Goal: Information Seeking & Learning: Get advice/opinions

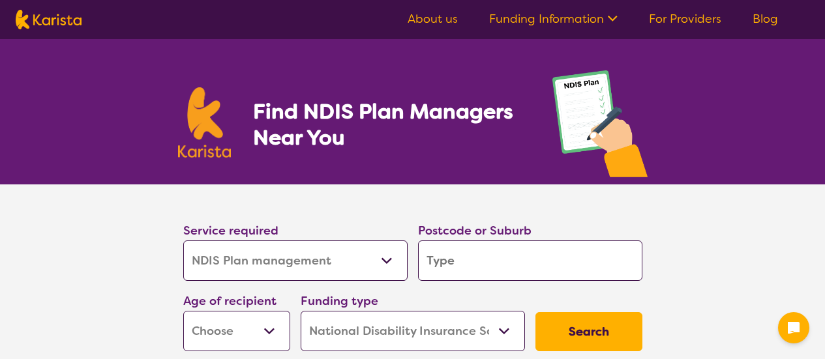
select select "NDIS Plan management"
select select "NDIS"
select select "NDIS Plan management"
select select "NDIS"
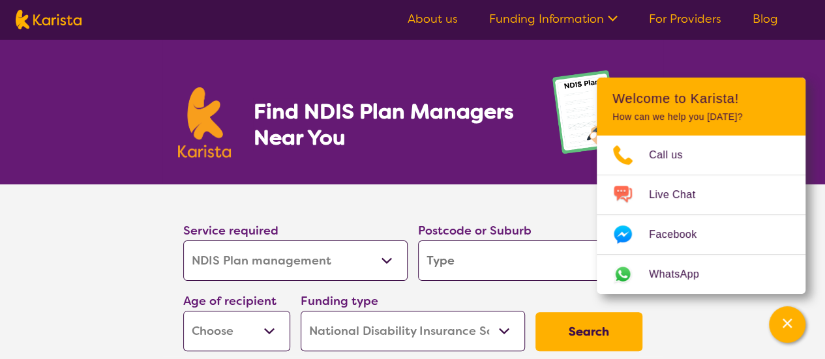
click at [503, 265] on input "search" at bounding box center [530, 261] width 224 height 40
type input "3"
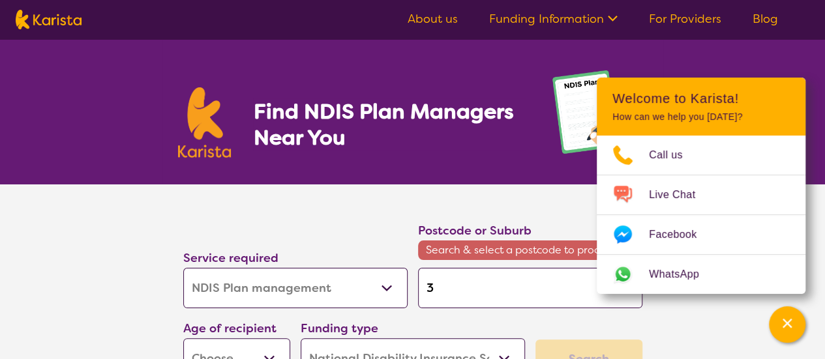
type input "38"
type input "381"
type input "3810"
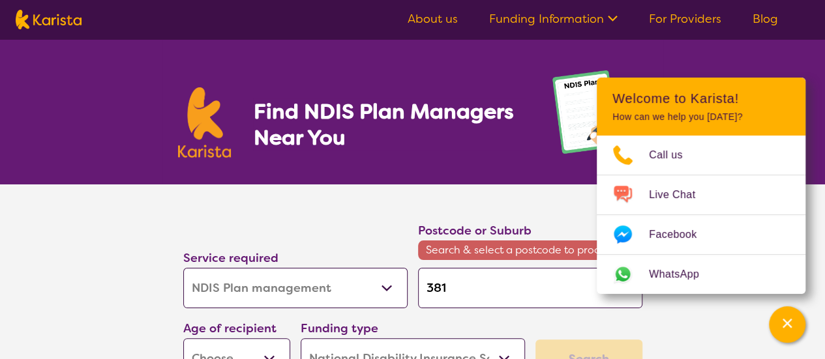
type input "3810"
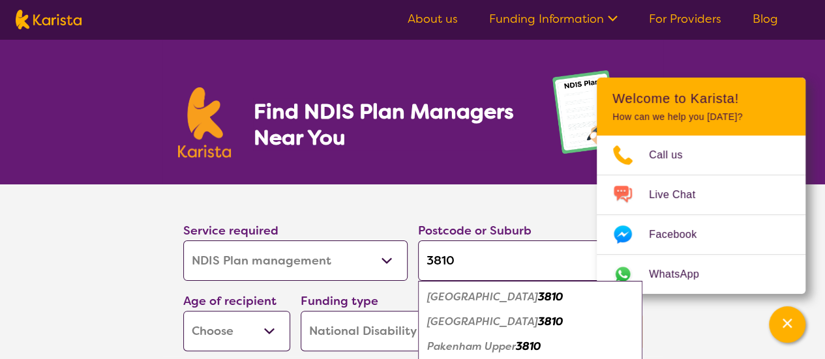
type input "3810"
click at [538, 298] on em "3810" at bounding box center [550, 297] width 25 height 14
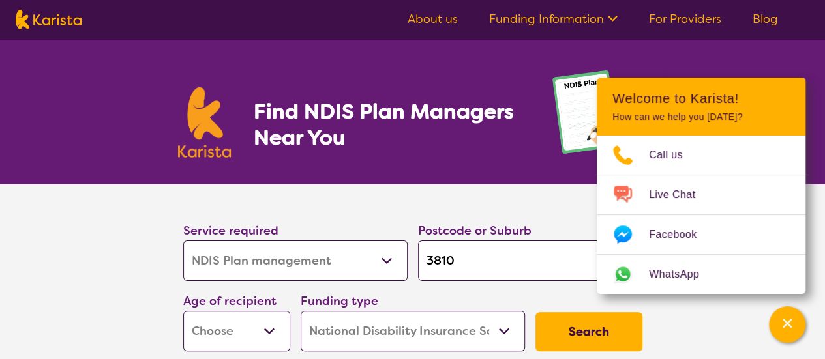
click at [276, 326] on select "Early Childhood - 0 to 9 Child - 10 to 11 Adolescent - 12 to 17 Adult - 18 to 6…" at bounding box center [236, 331] width 107 height 40
select select "AS"
click at [183, 311] on select "Early Childhood - 0 to 9 Child - 10 to 11 Adolescent - 12 to 17 Adult - 18 to 6…" at bounding box center [236, 331] width 107 height 40
select select "AS"
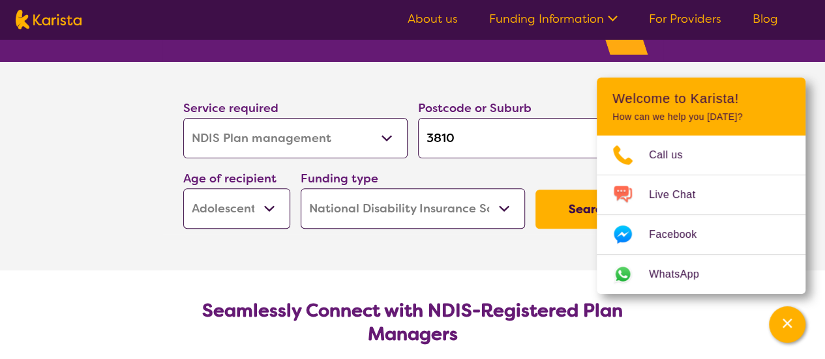
scroll to position [130, 0]
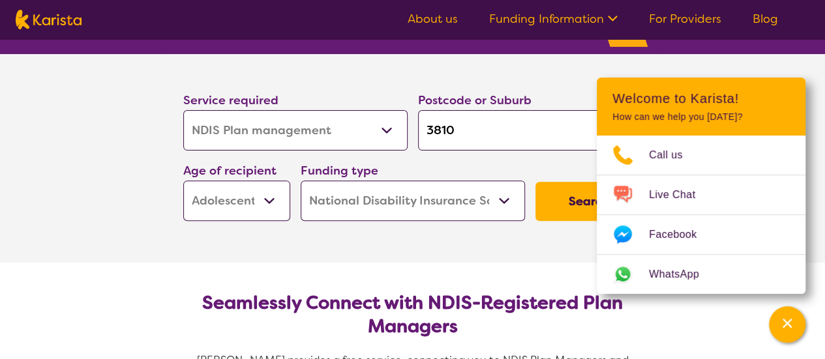
click at [505, 196] on select "Home Care Package (HCP) National Disability Insurance Scheme (NDIS) I don't know" at bounding box center [413, 201] width 224 height 40
click at [301, 181] on select "Home Care Package (HCP) National Disability Insurance Scheme (NDIS) I don't know" at bounding box center [413, 201] width 224 height 40
click at [564, 193] on button "Search" at bounding box center [589, 201] width 107 height 39
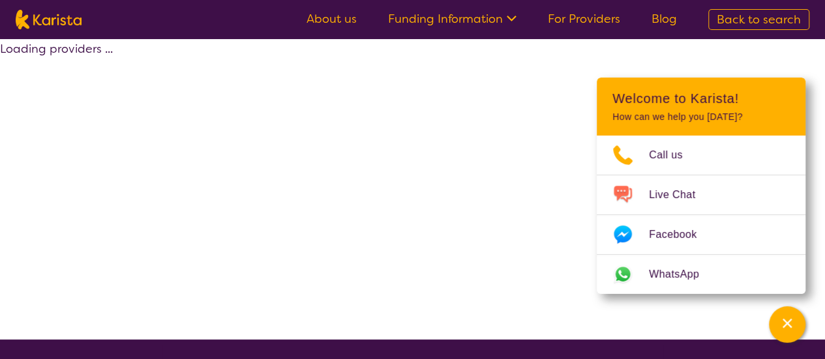
select select "by_score"
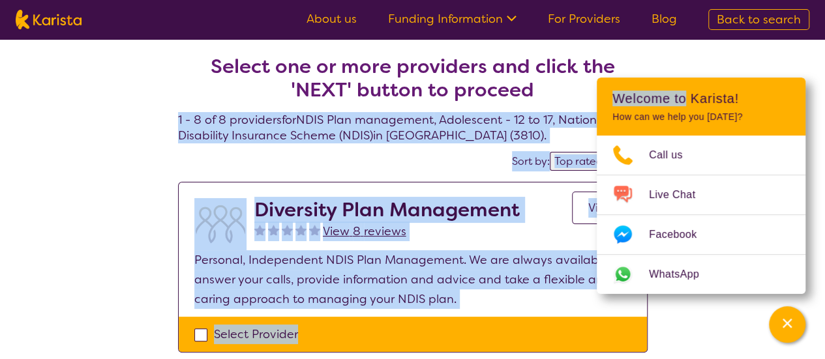
drag, startPoint x: 684, startPoint y: 100, endPoint x: 834, endPoint y: 93, distance: 150.2
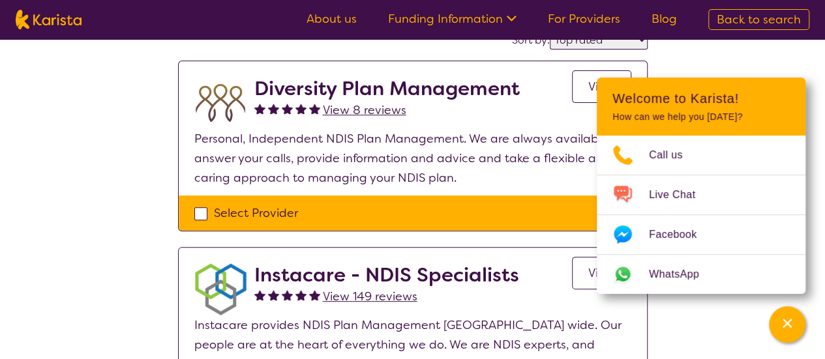
scroll to position [130, 0]
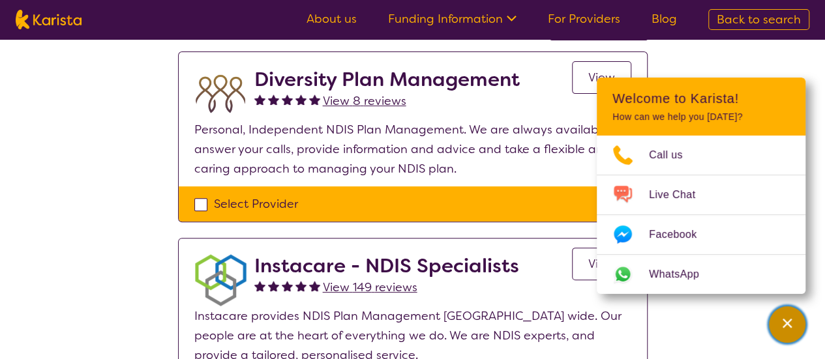
click at [795, 319] on div "Channel Menu" at bounding box center [787, 325] width 26 height 29
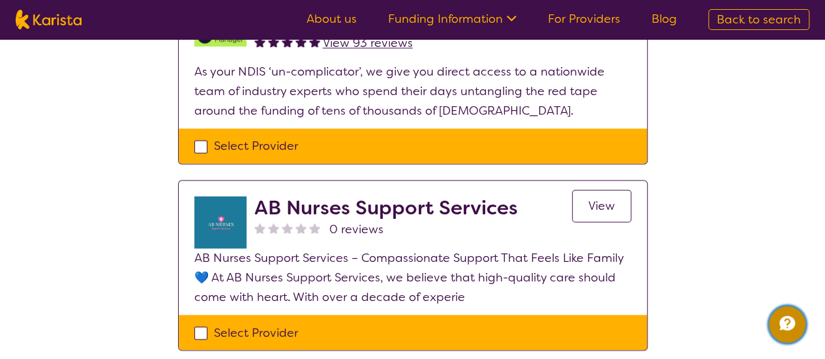
scroll to position [783, 0]
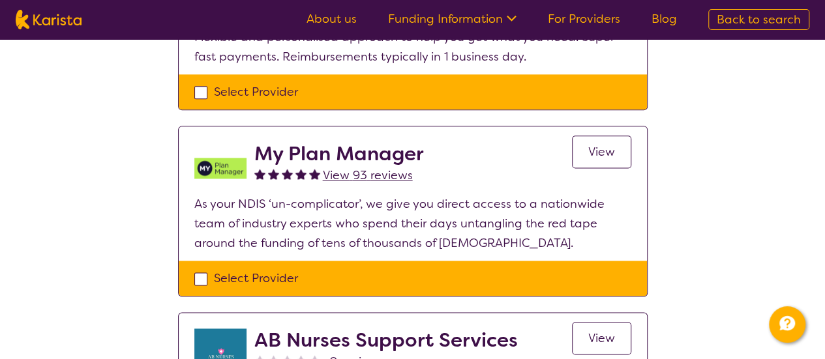
click at [374, 169] on span "View 93 reviews" at bounding box center [368, 176] width 90 height 16
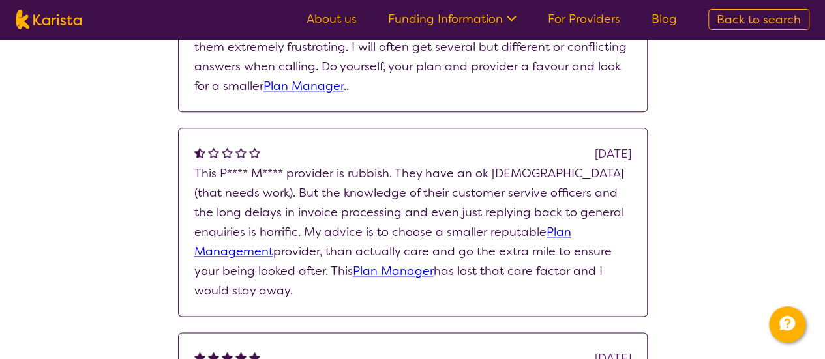
select select "by_score"
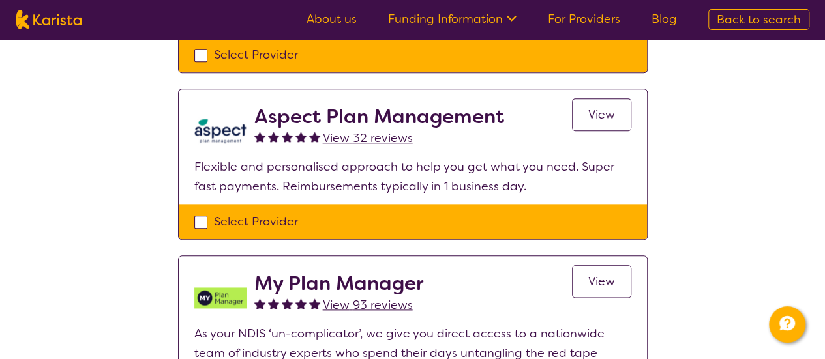
scroll to position [652, 0]
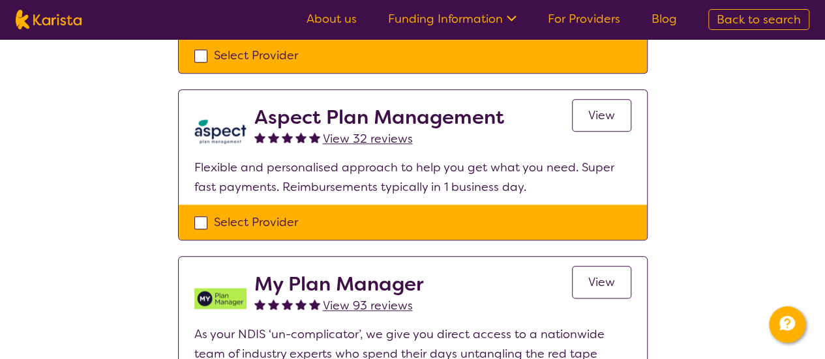
click at [379, 132] on span "View 32 reviews" at bounding box center [368, 139] width 90 height 16
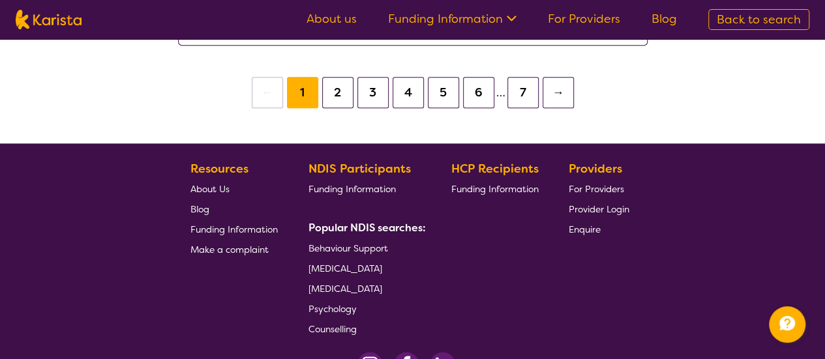
select select "by_score"
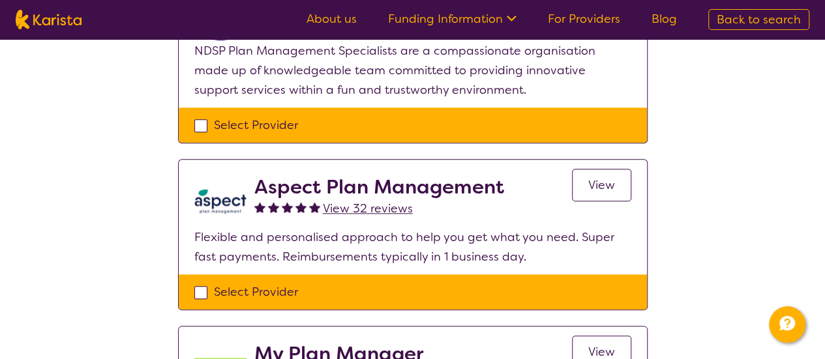
scroll to position [457, 0]
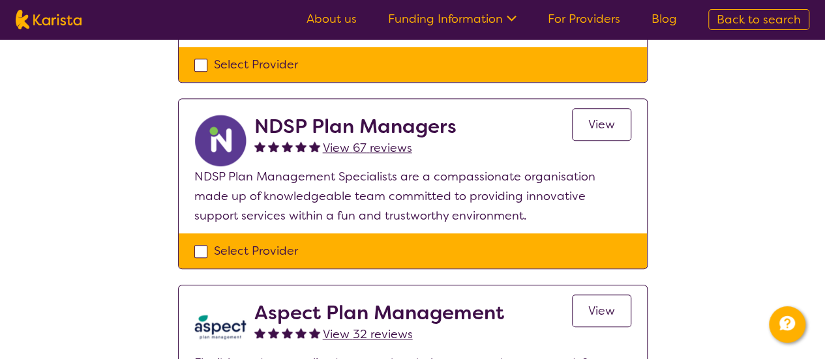
click at [368, 145] on span "View 67 reviews" at bounding box center [367, 148] width 89 height 16
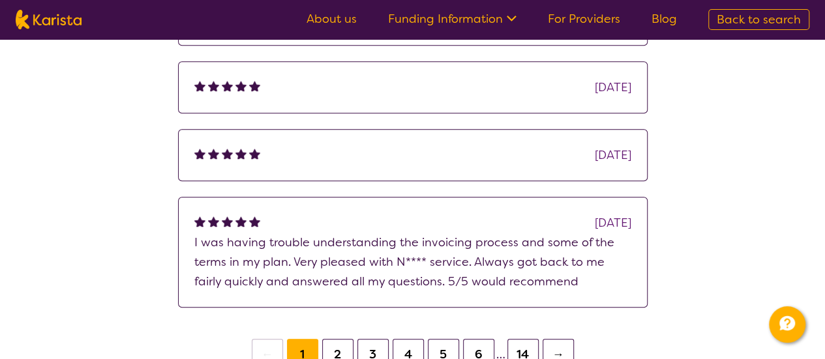
scroll to position [391, 0]
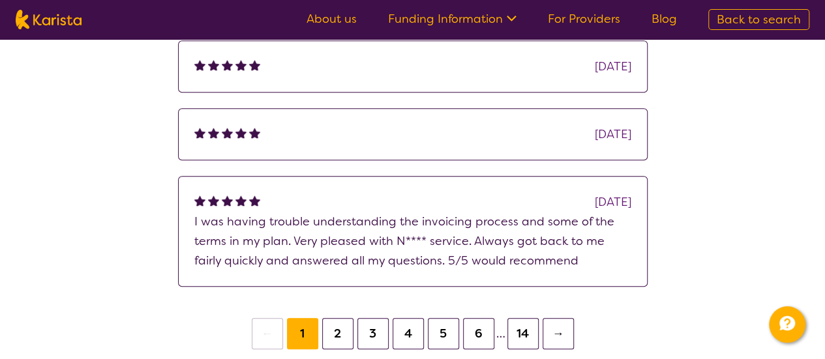
click at [341, 336] on button "2" at bounding box center [337, 333] width 31 height 31
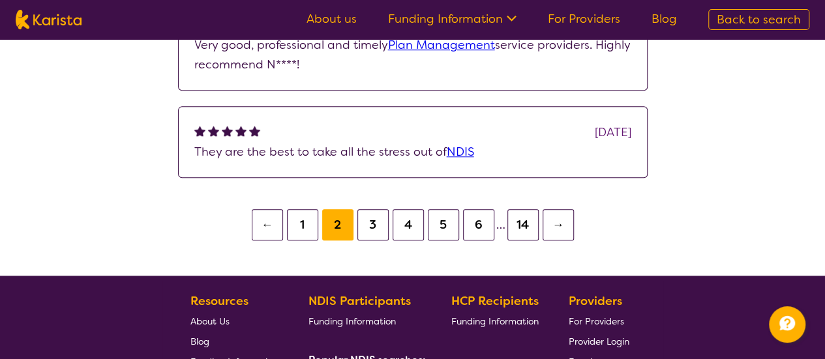
scroll to position [522, 0]
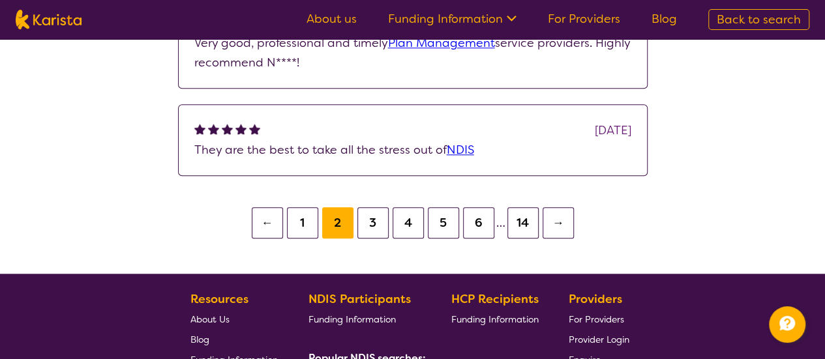
click at [381, 220] on button "3" at bounding box center [372, 222] width 31 height 31
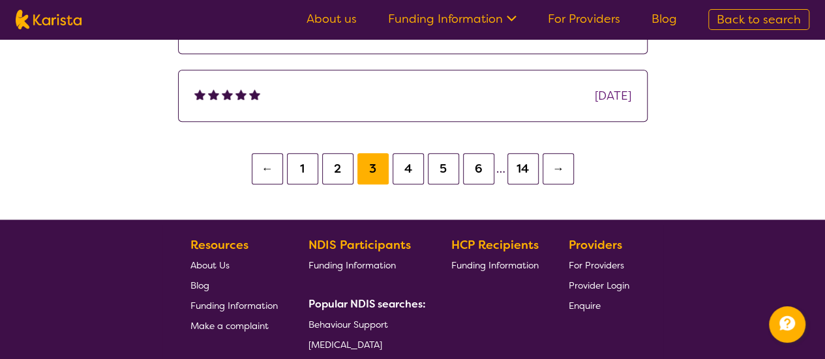
scroll to position [652, 0]
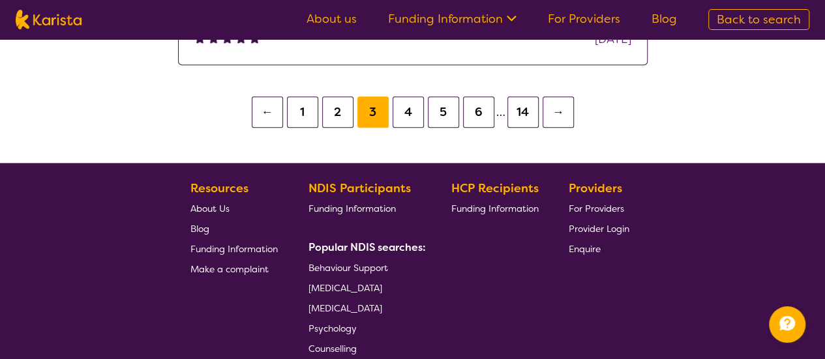
click at [403, 110] on button "4" at bounding box center [408, 112] width 31 height 31
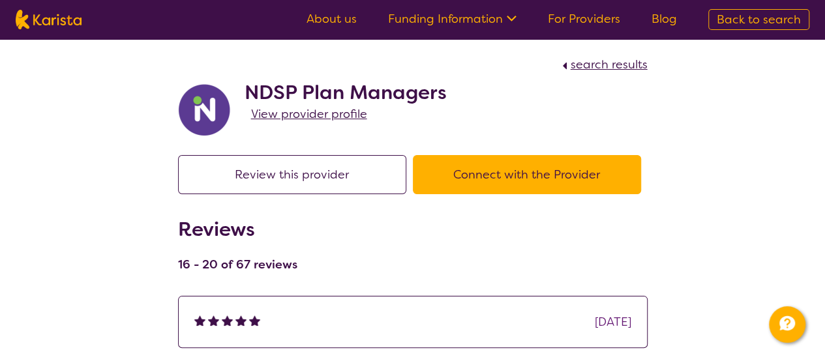
click at [484, 175] on button "Connect with the Provider" at bounding box center [527, 174] width 228 height 39
